Goal: Find contact information: Obtain details needed to contact an individual or organization

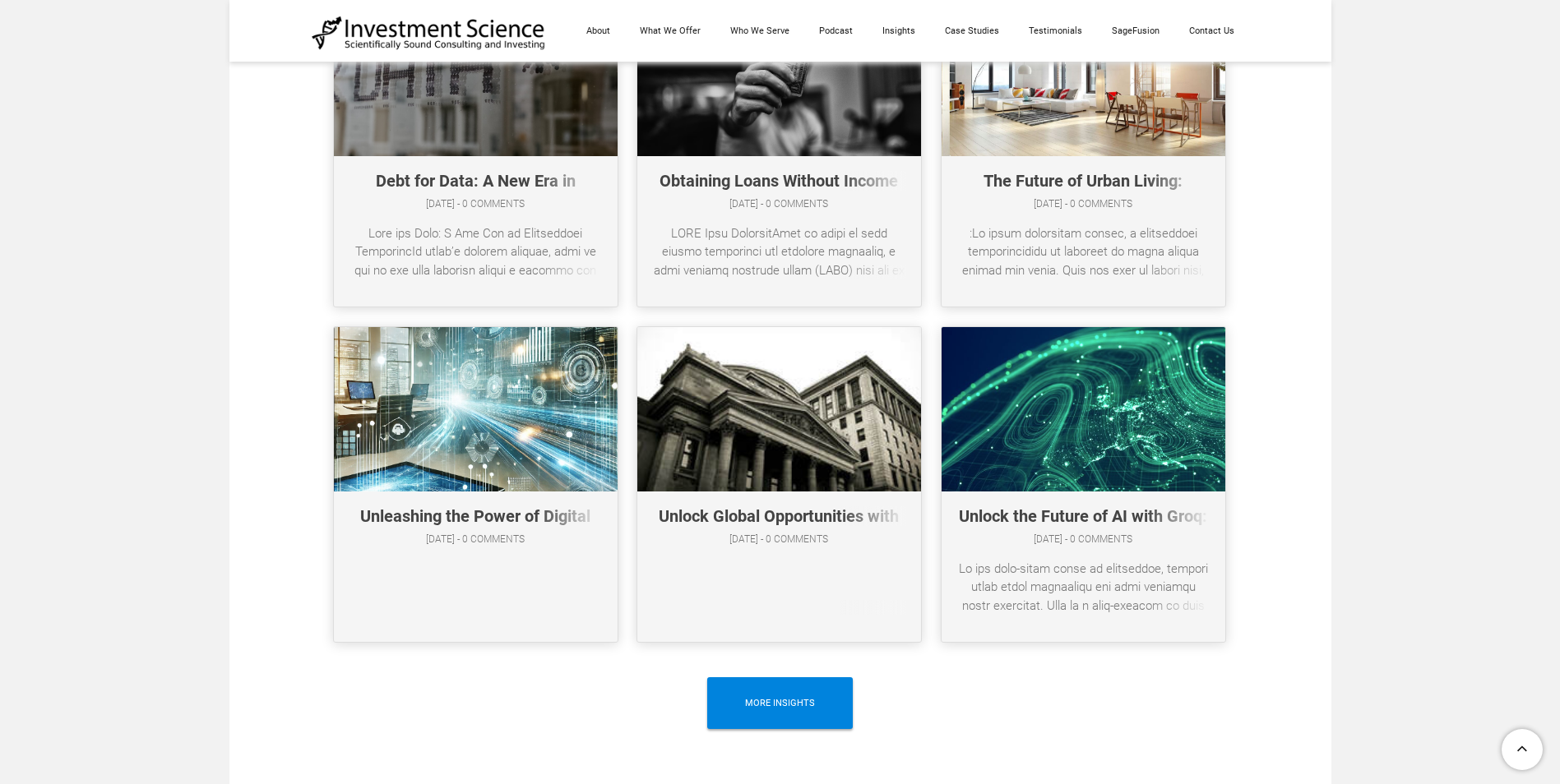
scroll to position [8575, 0]
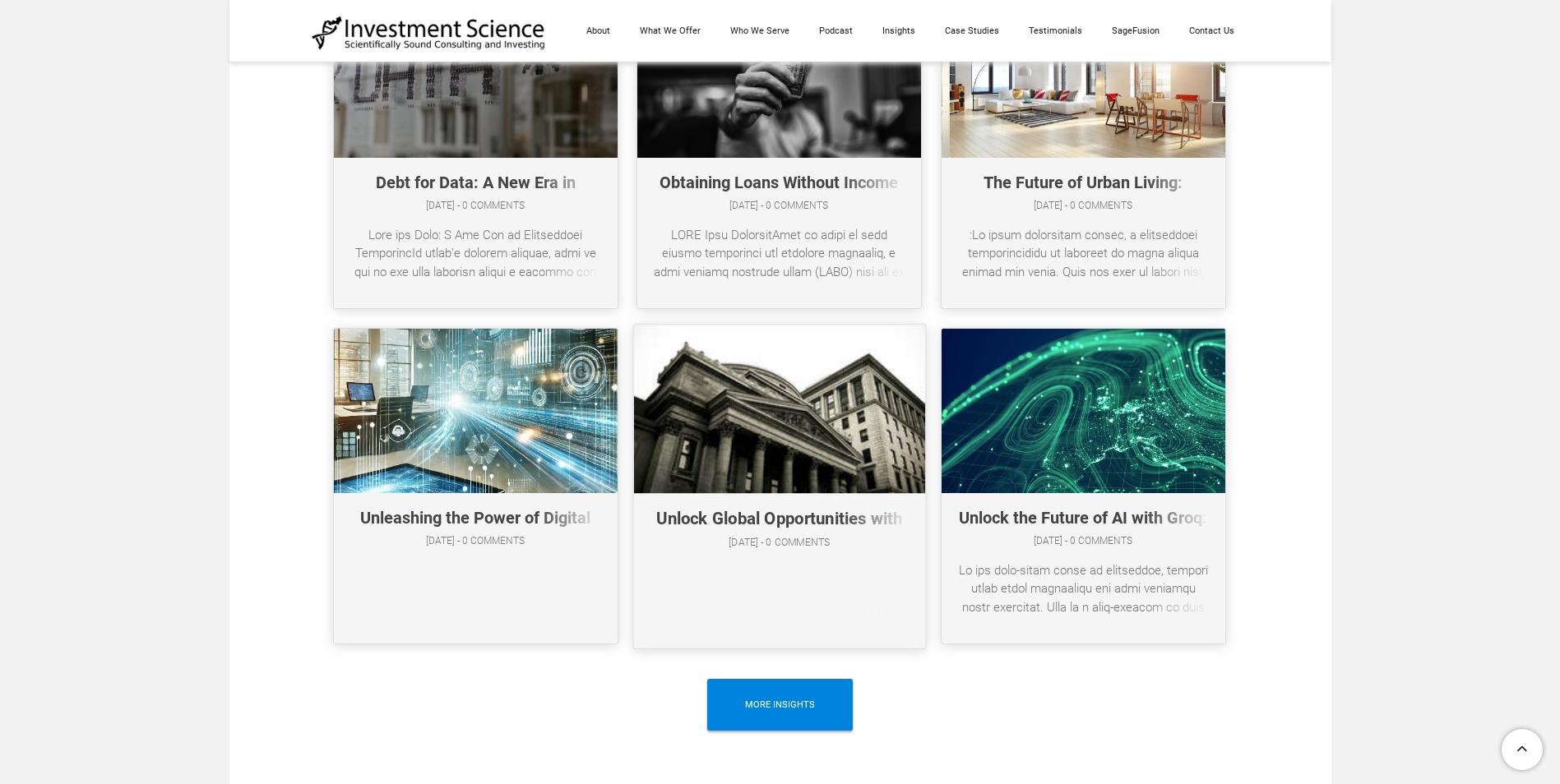
click at [895, 582] on link at bounding box center [778, 485] width 291 height 323
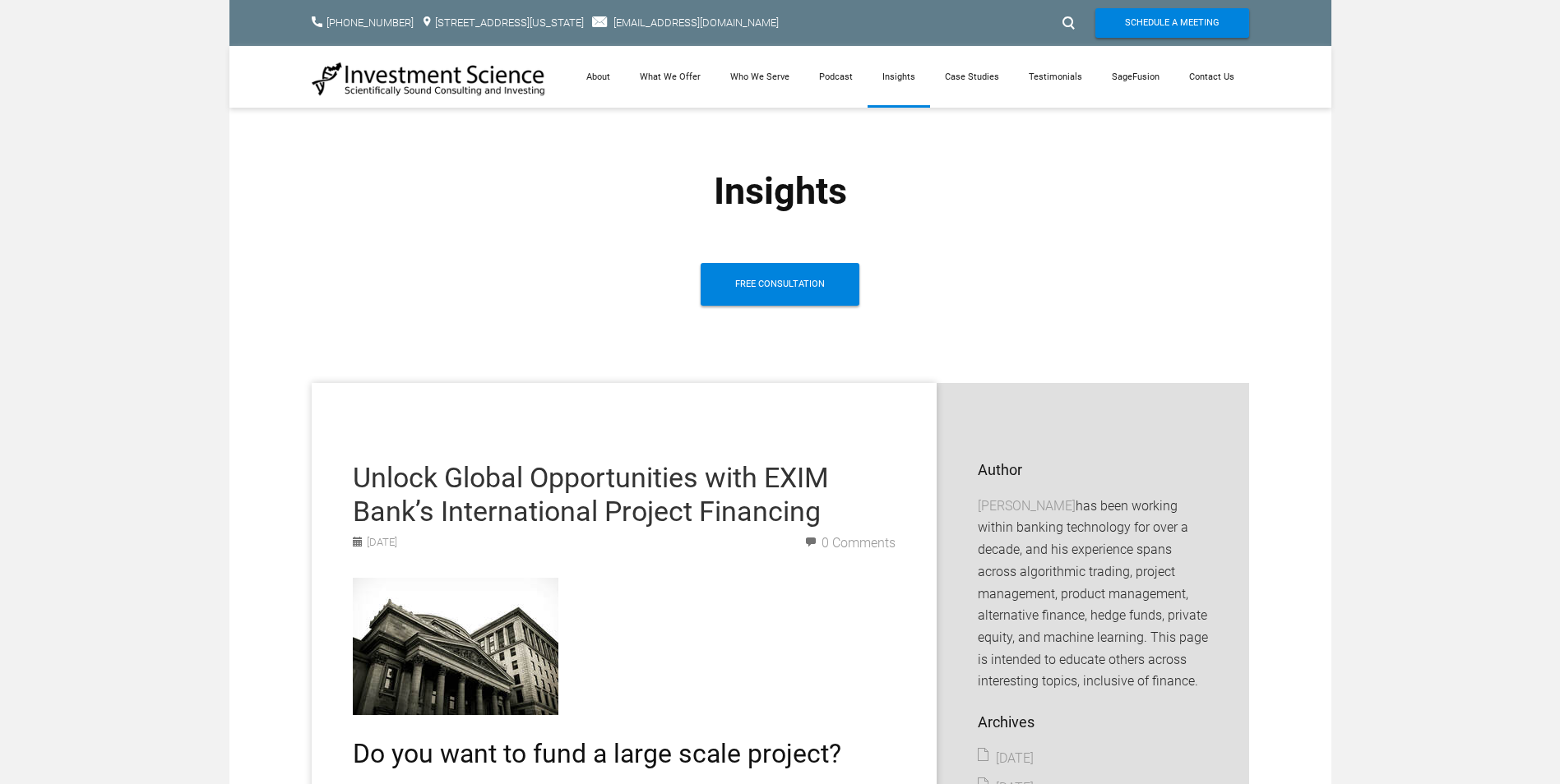
click at [479, 80] on img at bounding box center [429, 79] width 234 height 36
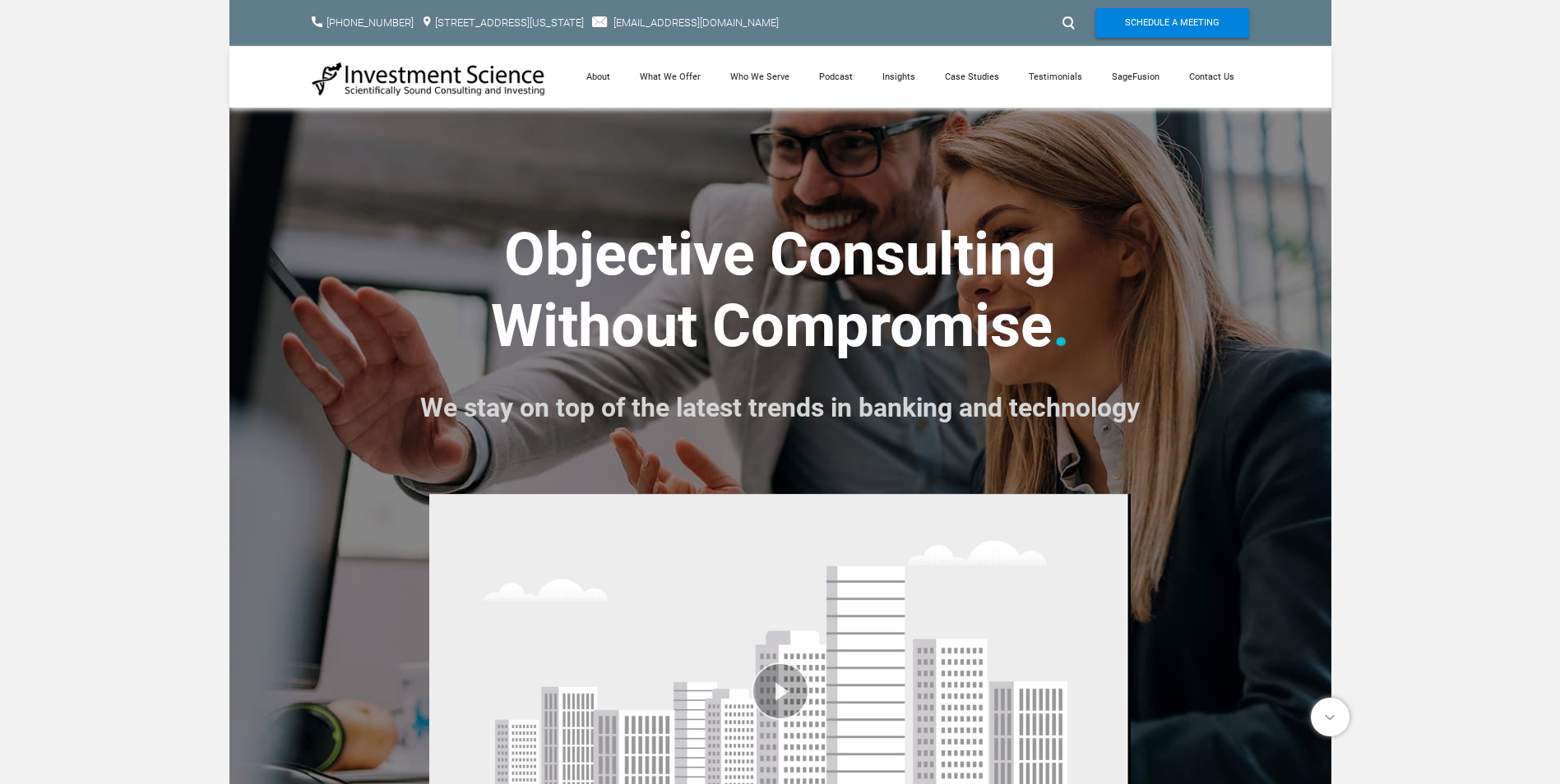
click at [500, 88] on img at bounding box center [429, 79] width 234 height 36
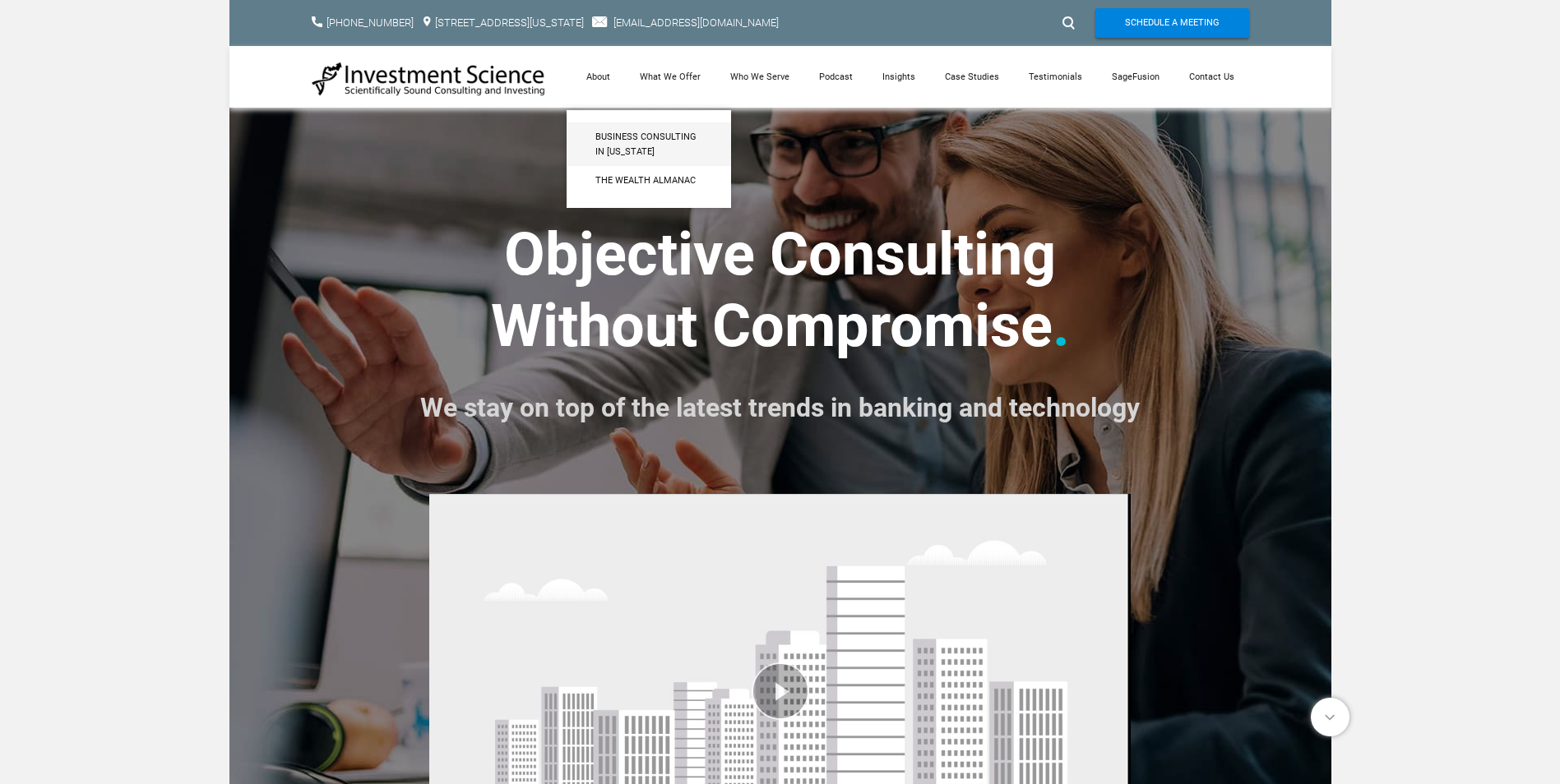
click at [636, 125] on link "Business Consulting in [US_STATE]" at bounding box center [649, 144] width 164 height 44
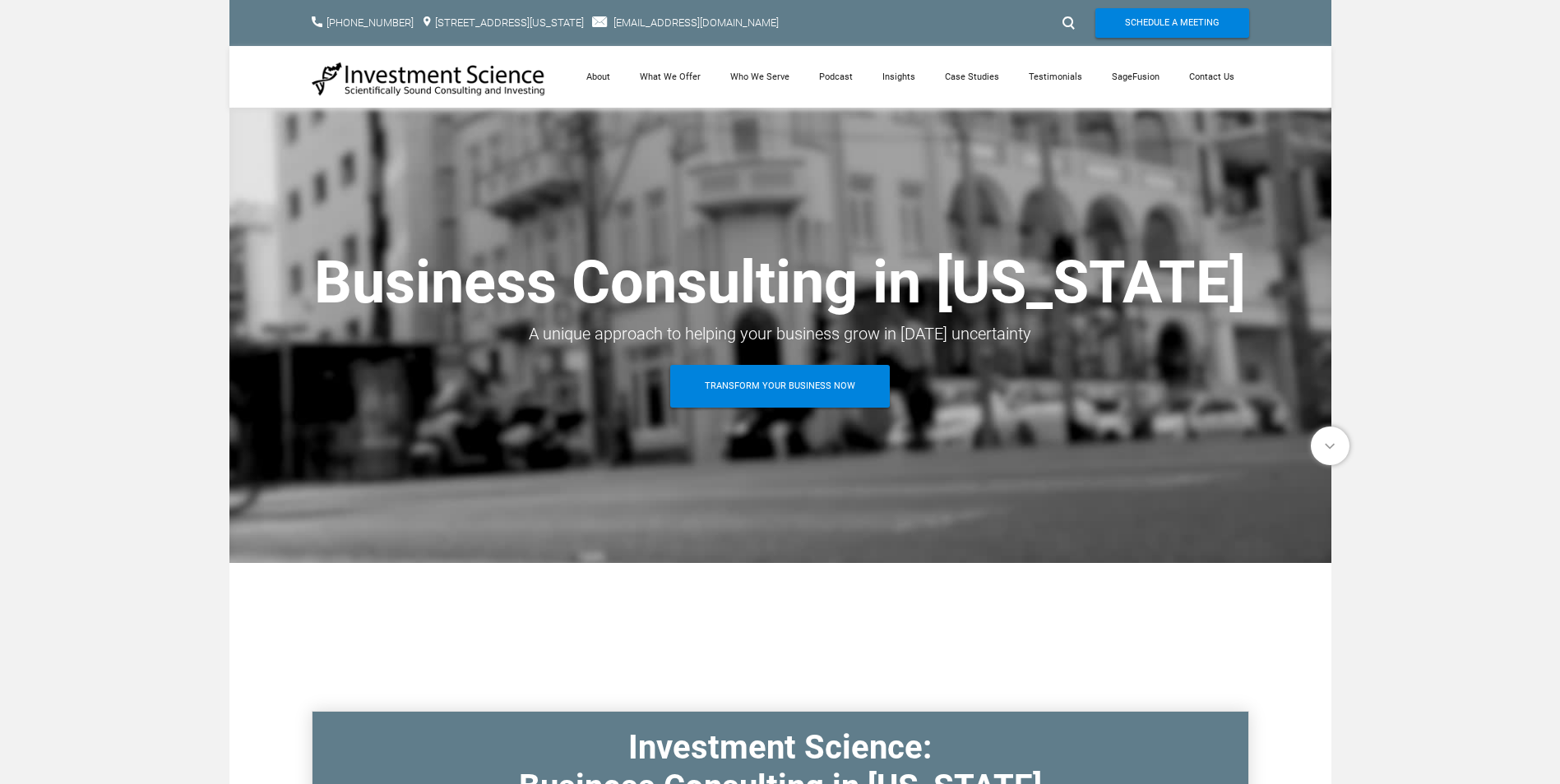
drag, startPoint x: 820, startPoint y: 491, endPoint x: 1077, endPoint y: 23, distance: 533.9
click at [1077, 23] on div at bounding box center [1066, 23] width 24 height 26
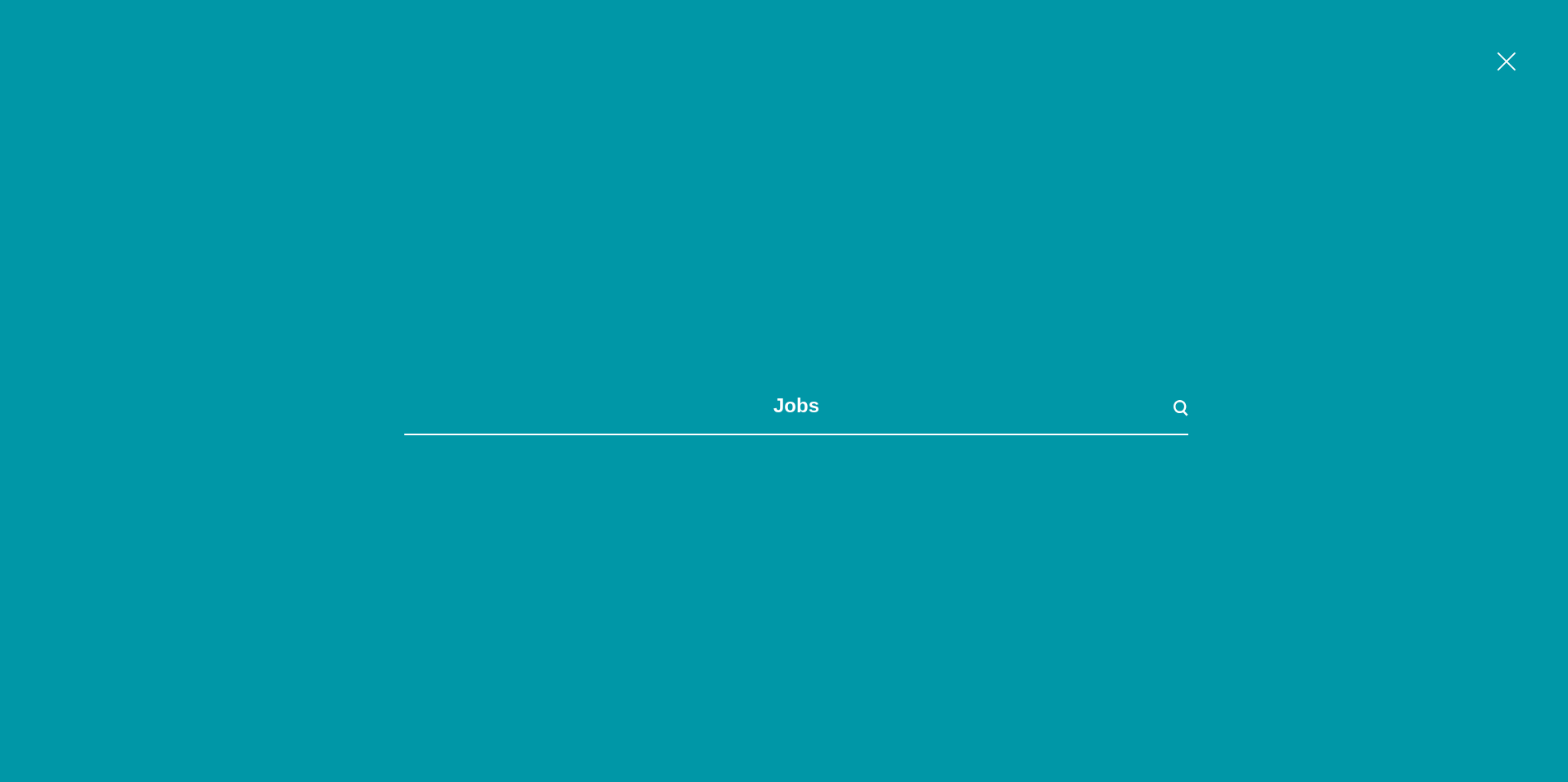
type input "jobs"
click at [1174, 406] on span at bounding box center [1181, 406] width 14 height 14
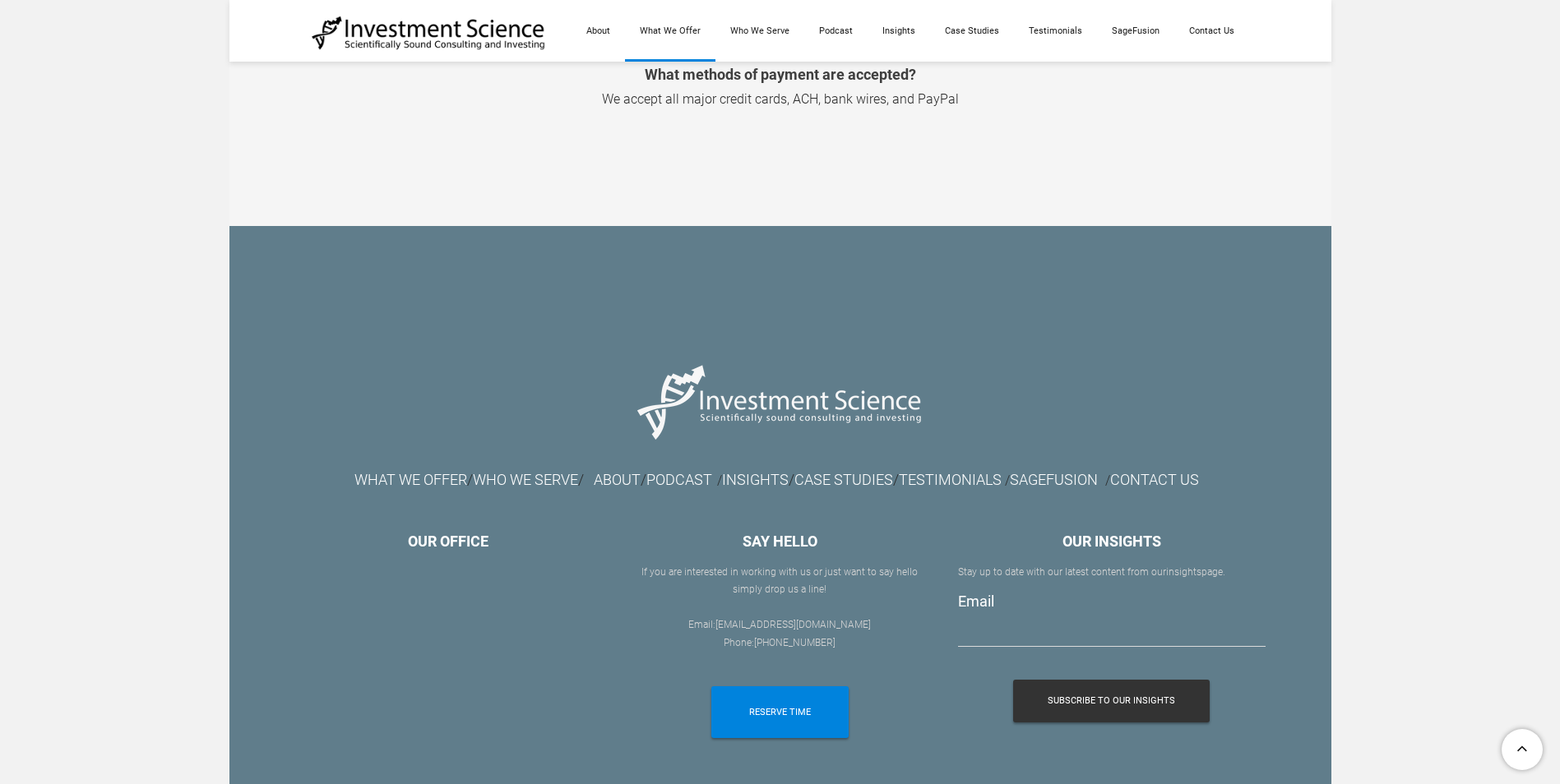
scroll to position [2483, 0]
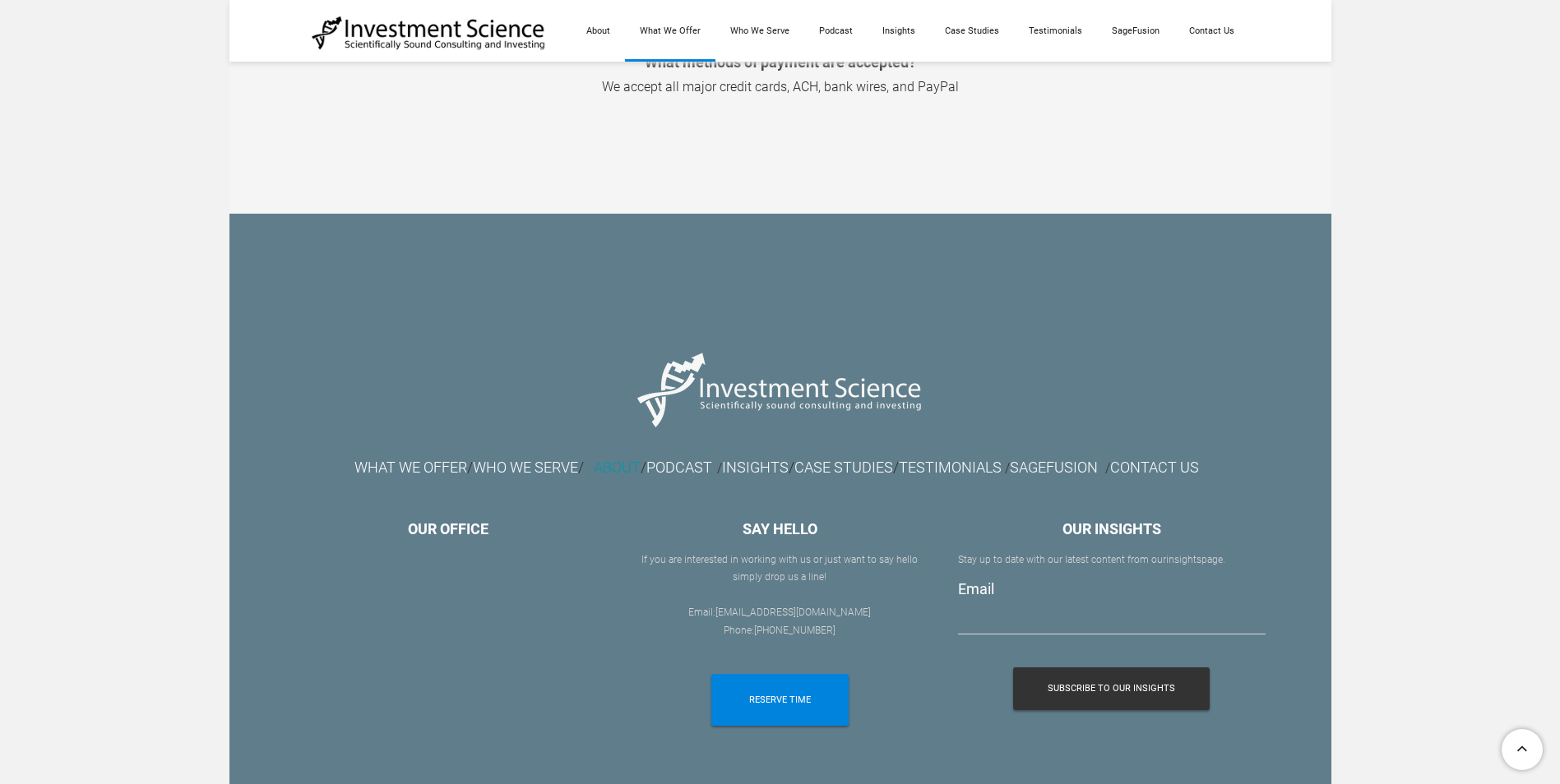
click at [594, 470] on link "ABOUT" at bounding box center [617, 467] width 47 height 18
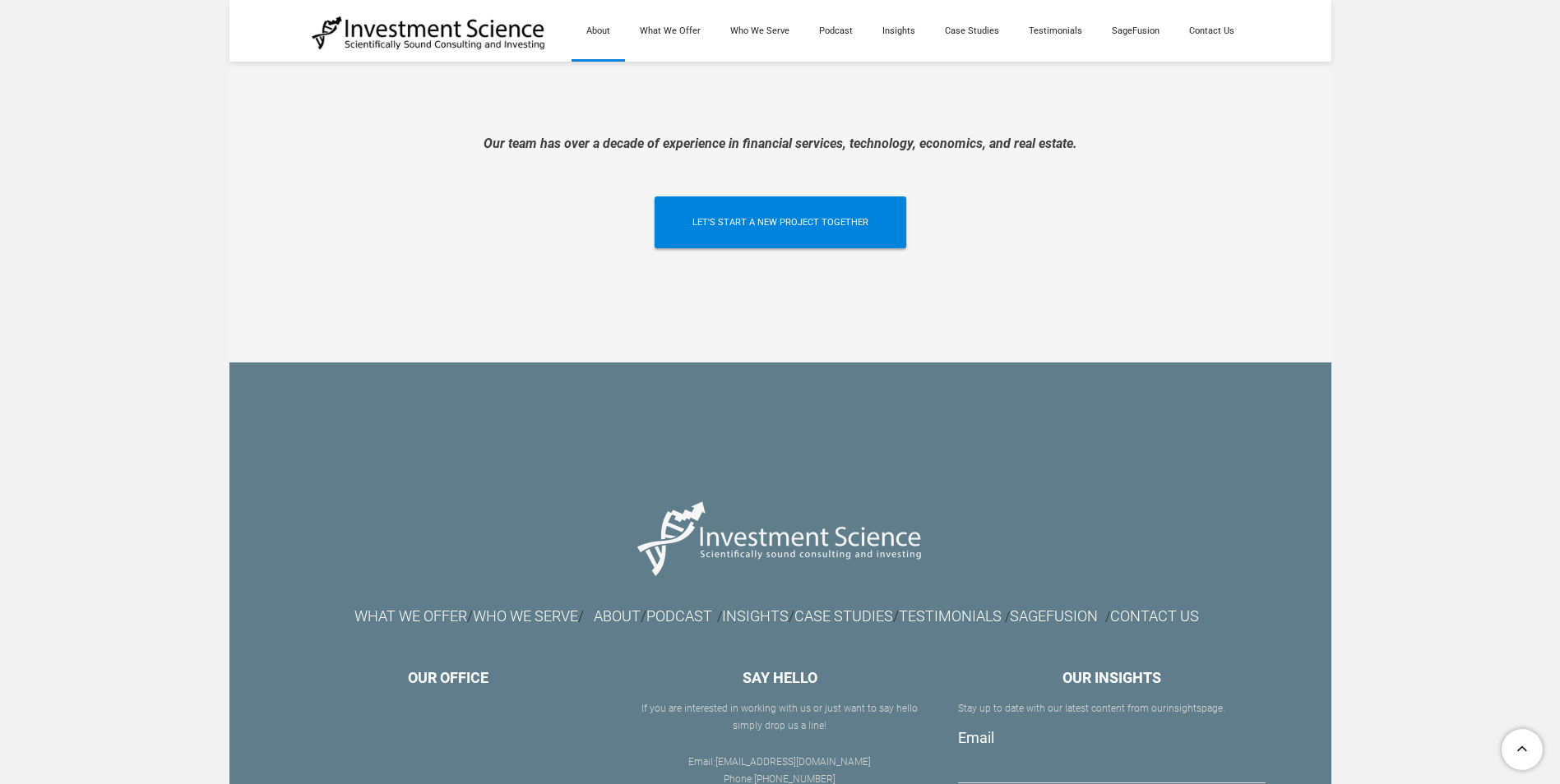
scroll to position [3869, 0]
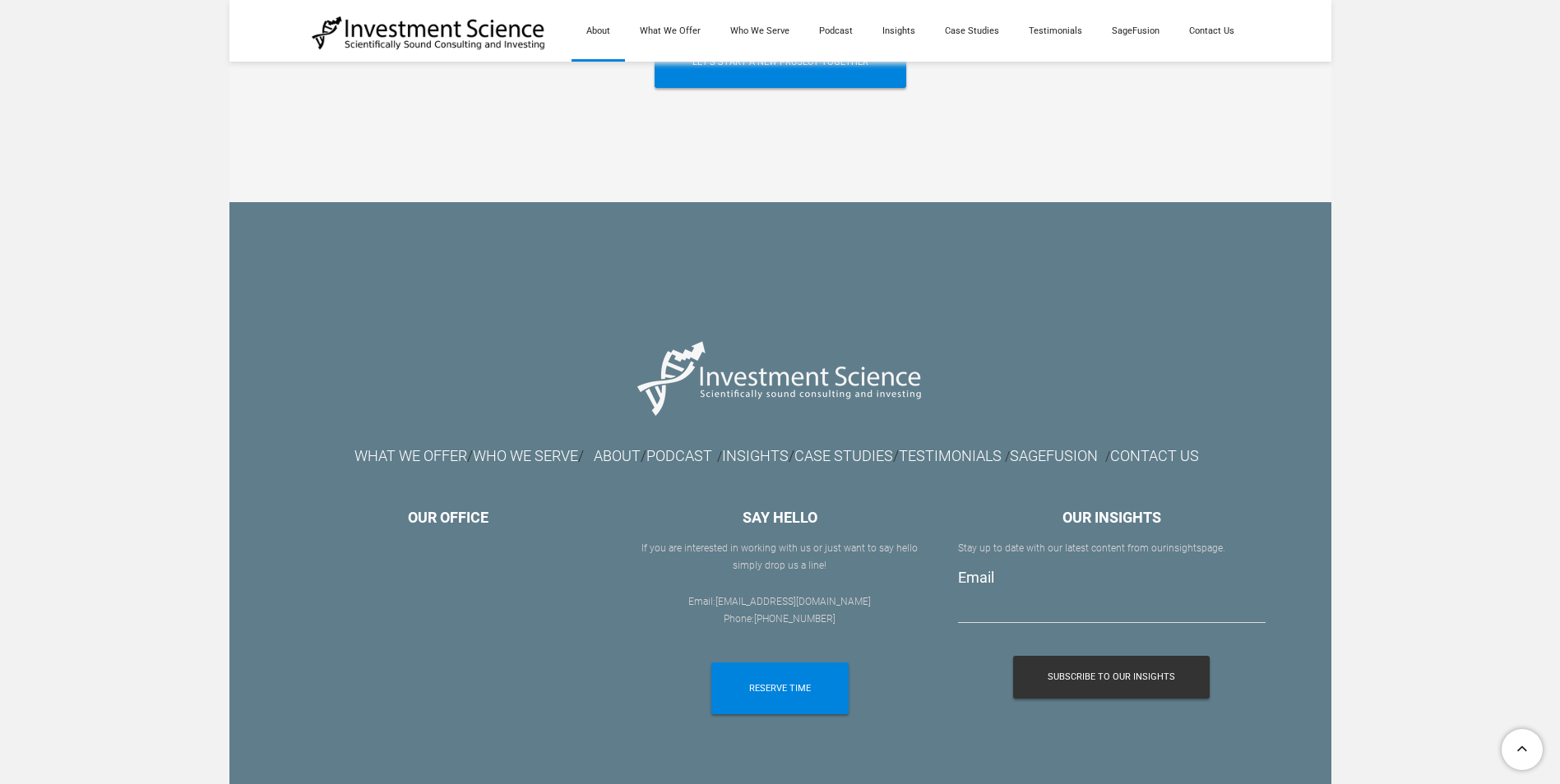
click at [774, 596] on font "[EMAIL_ADDRESS][DOMAIN_NAME]" at bounding box center [793, 602] width 155 height 12
click at [902, 722] on div at bounding box center [780, 726] width 307 height 8
click at [801, 509] on font "SAY HELLO" at bounding box center [779, 517] width 75 height 18
click at [806, 662] on span "RESERVE TIME" at bounding box center [780, 688] width 62 height 52
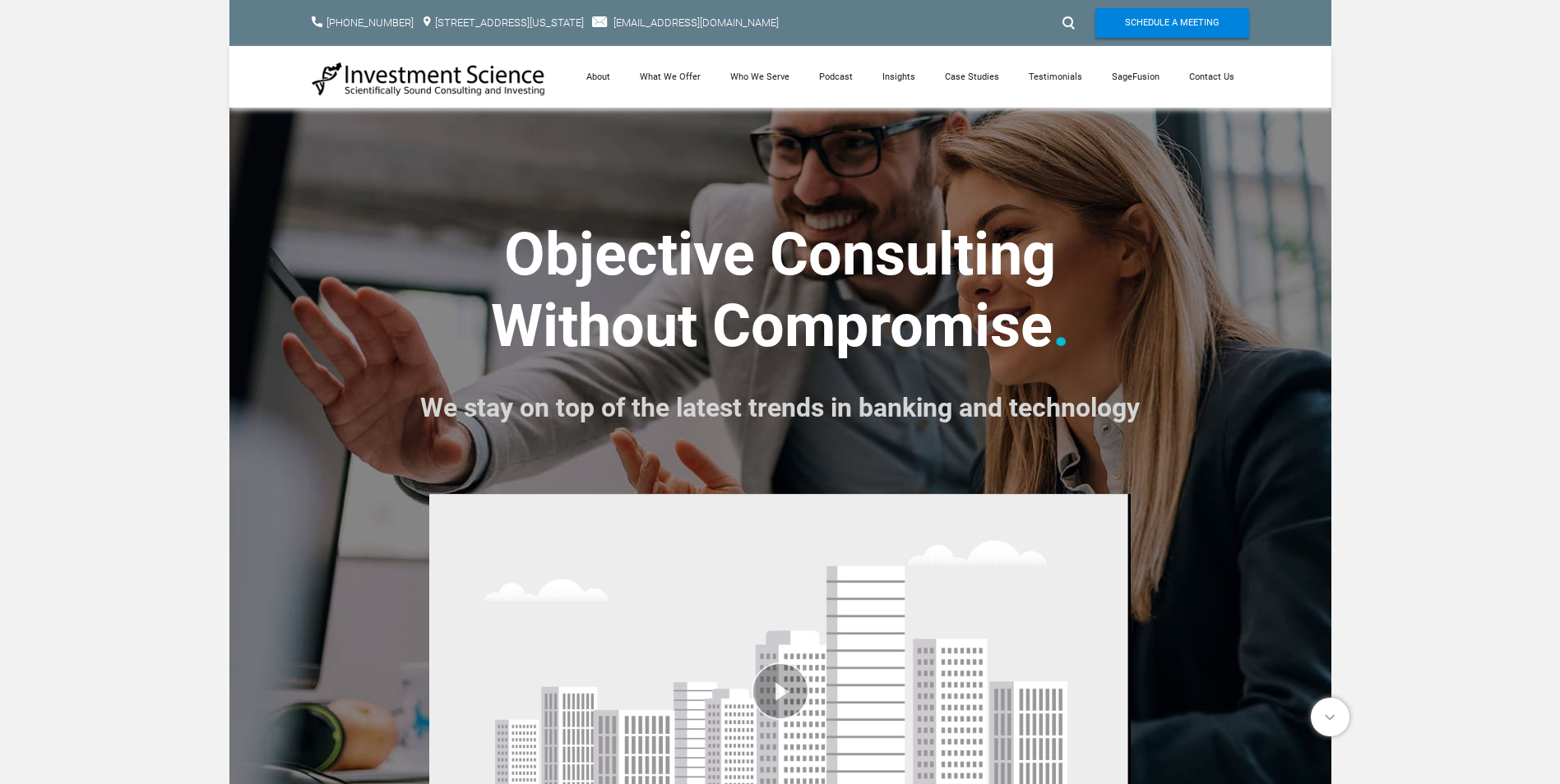
click at [684, 413] on font "We stay on top of the latest trends in banking and technology" at bounding box center [780, 408] width 720 height 31
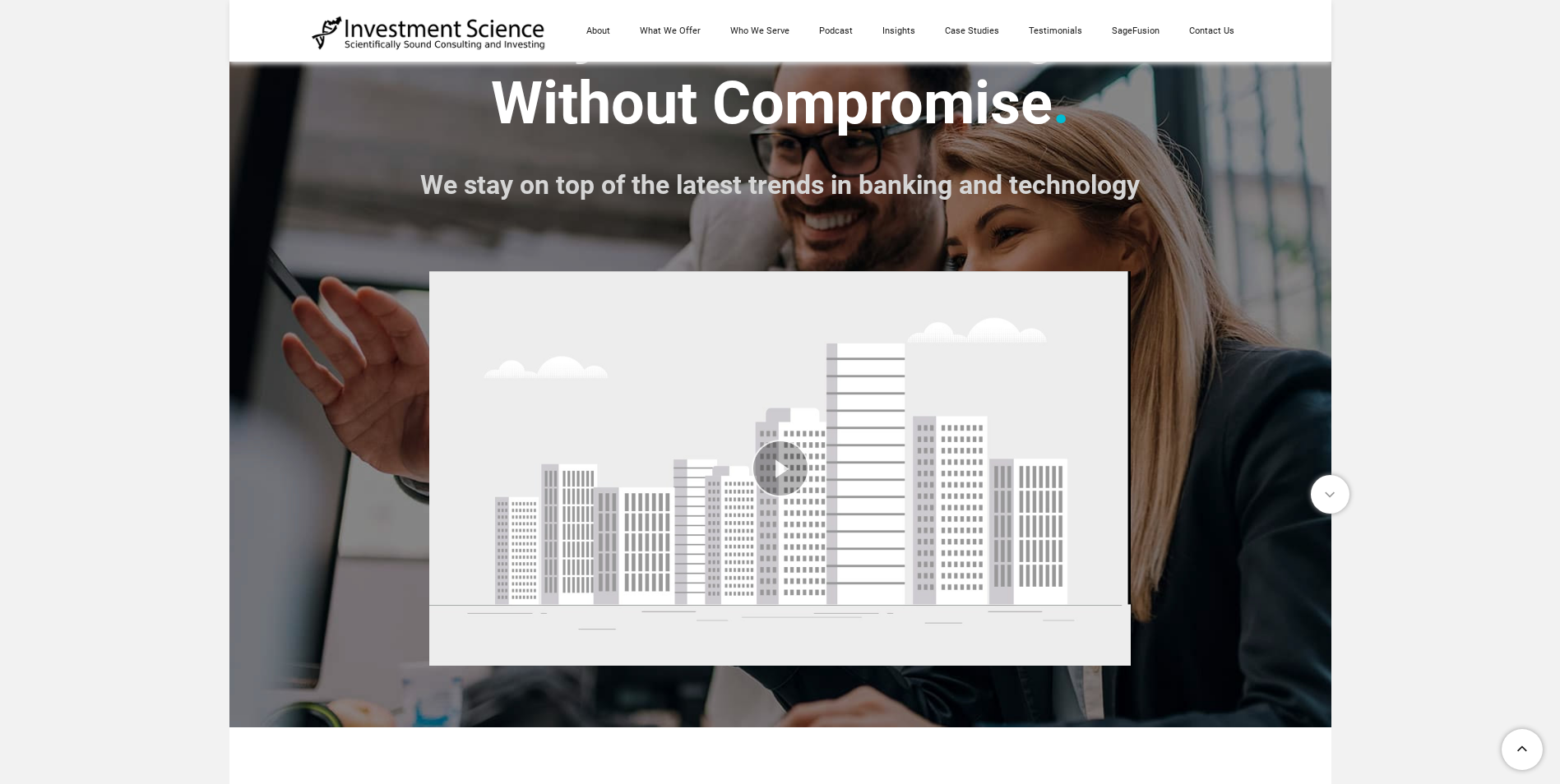
click at [1139, 346] on div "Play Current Time 0:00 / Duration Time 0:00 Remaining Time -0:00 Loaded: 0% Pro…" at bounding box center [781, 470] width 938 height 419
